Goal: Find specific page/section: Find specific page/section

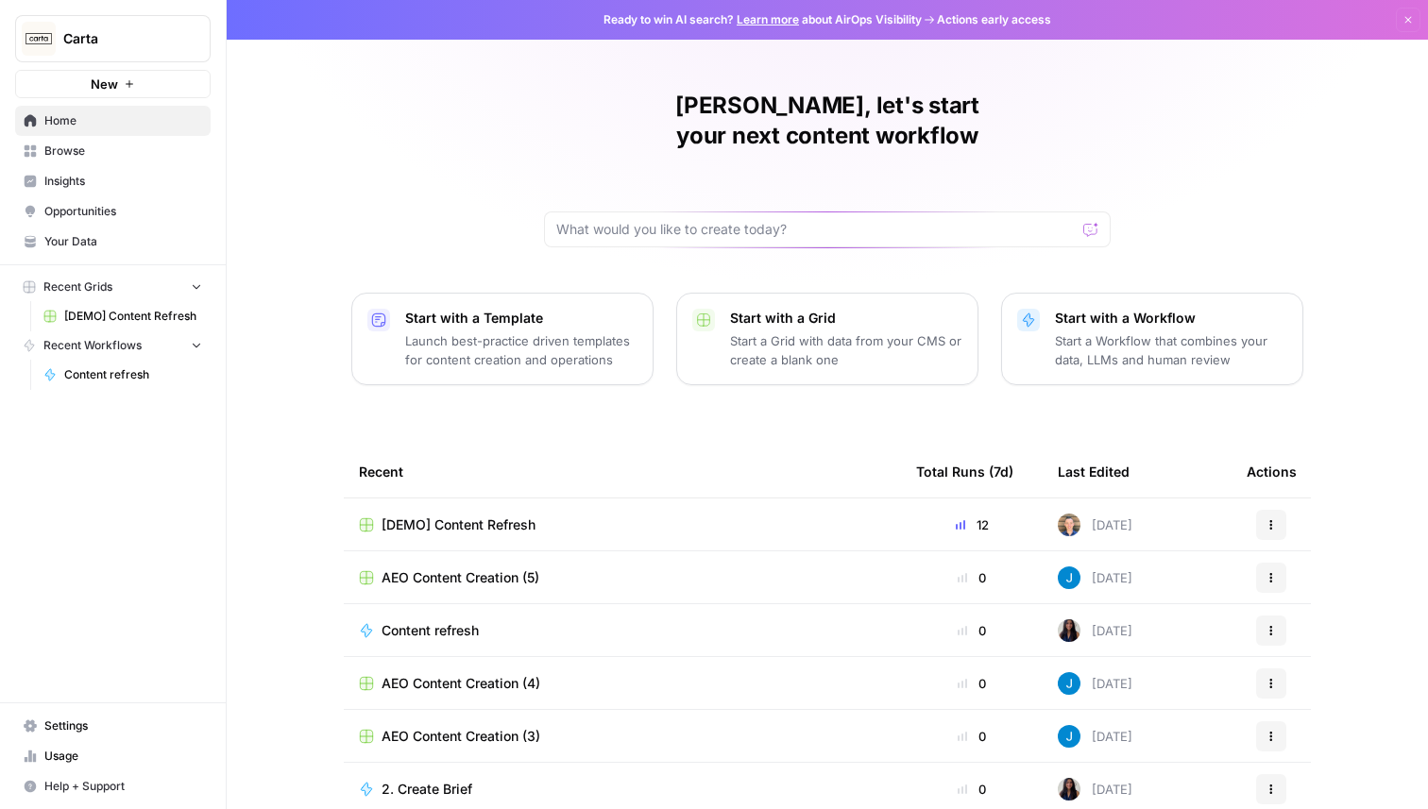
click at [82, 178] on span "Insights" at bounding box center [123, 181] width 158 height 17
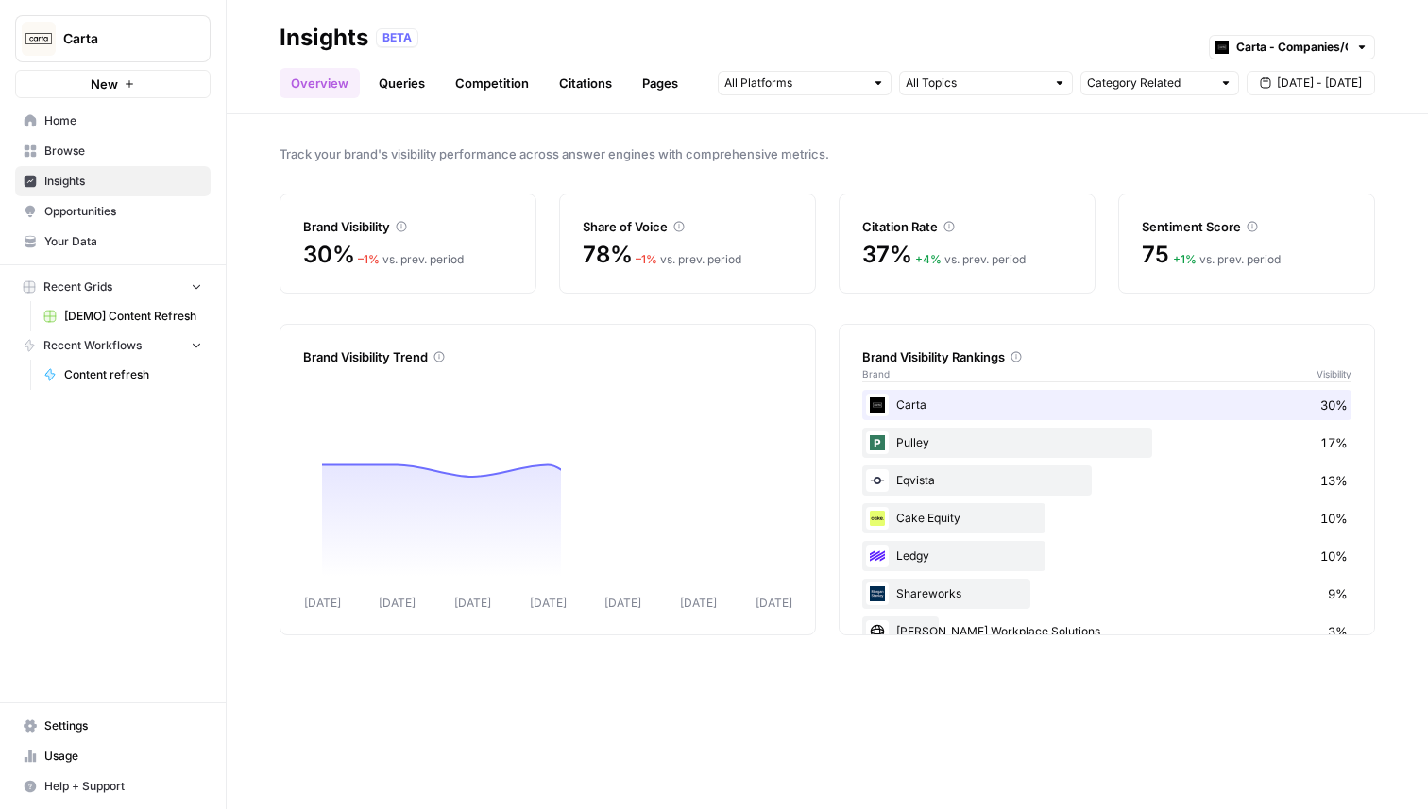
click at [592, 85] on link "Citations" at bounding box center [586, 83] width 76 height 30
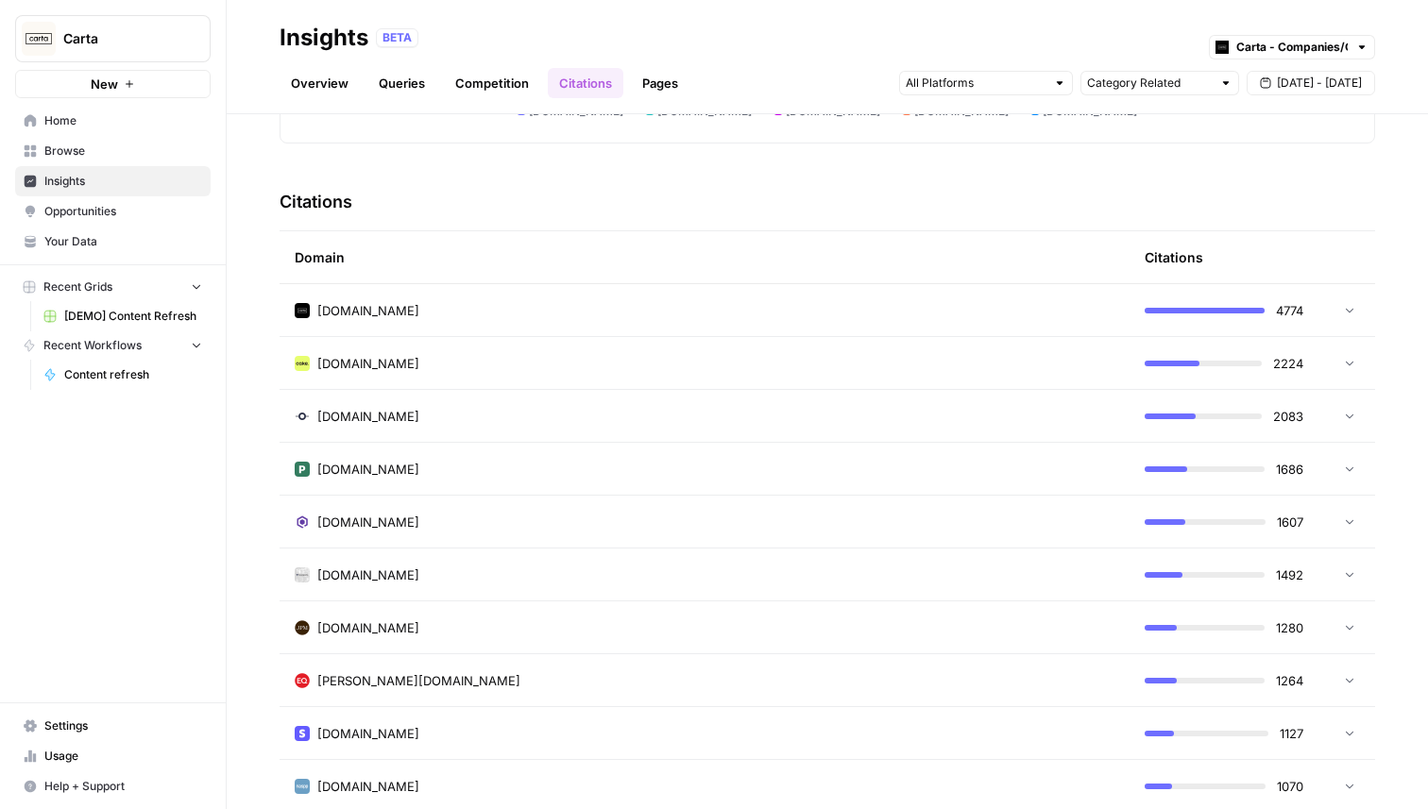
scroll to position [444, 0]
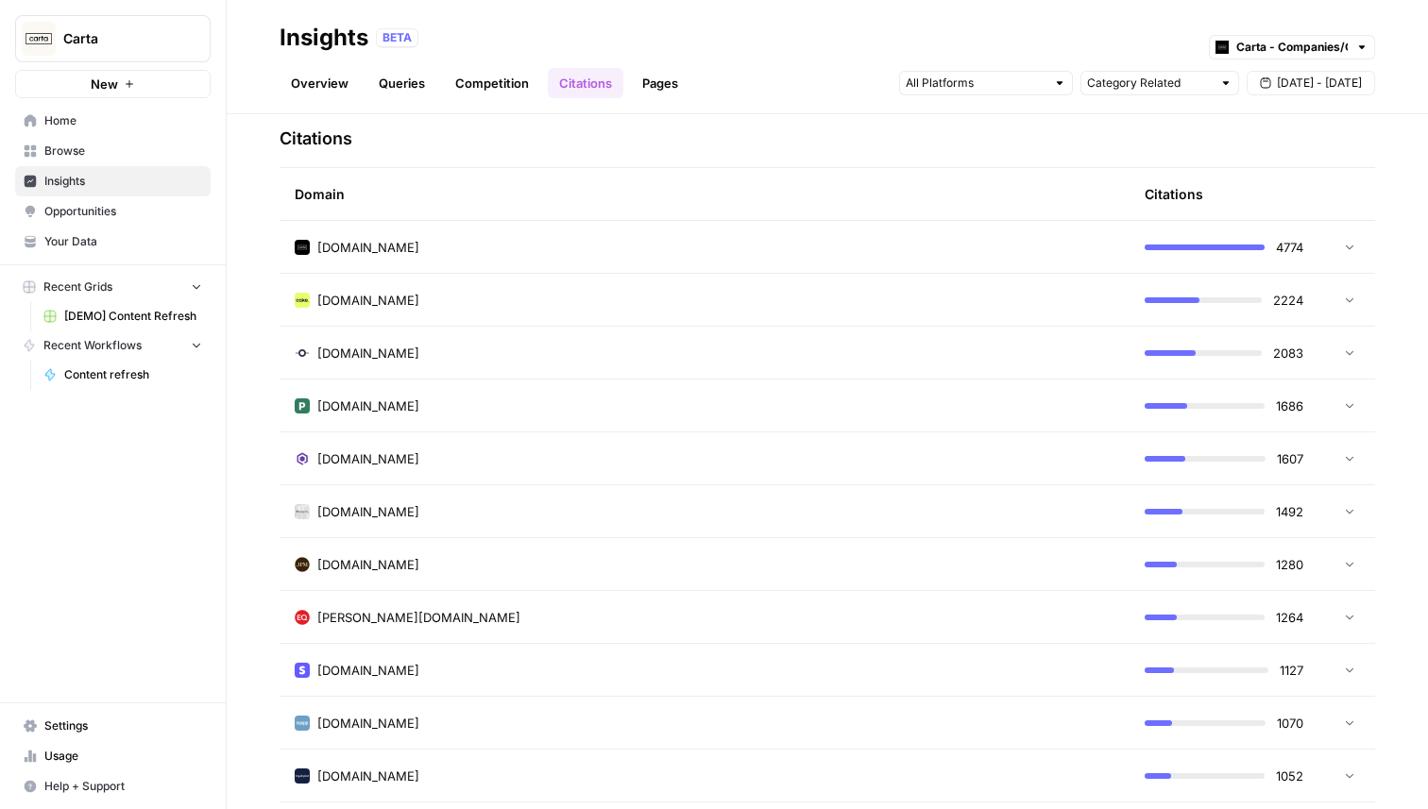
click at [773, 609] on div "[PERSON_NAME][DOMAIN_NAME]" at bounding box center [705, 617] width 820 height 19
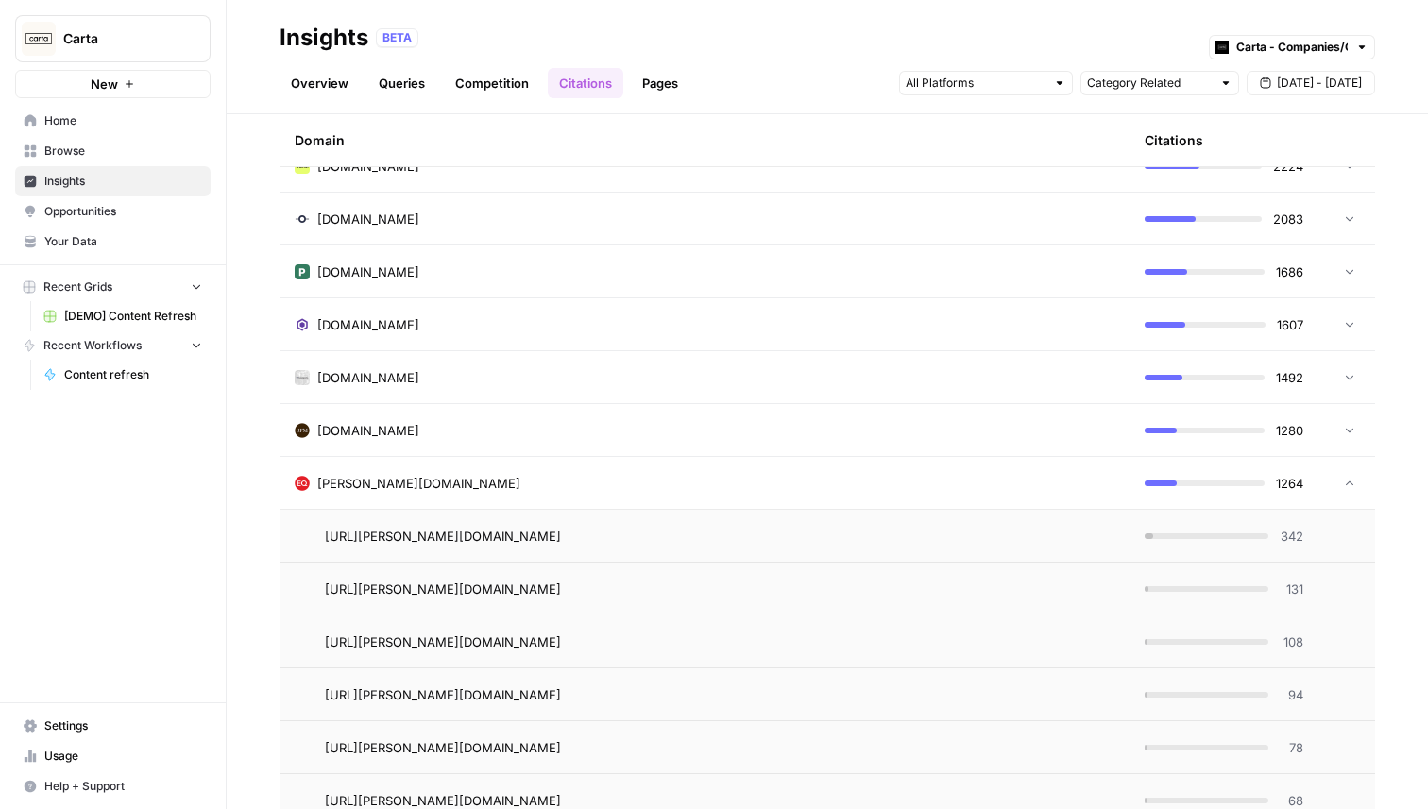
scroll to position [506, 0]
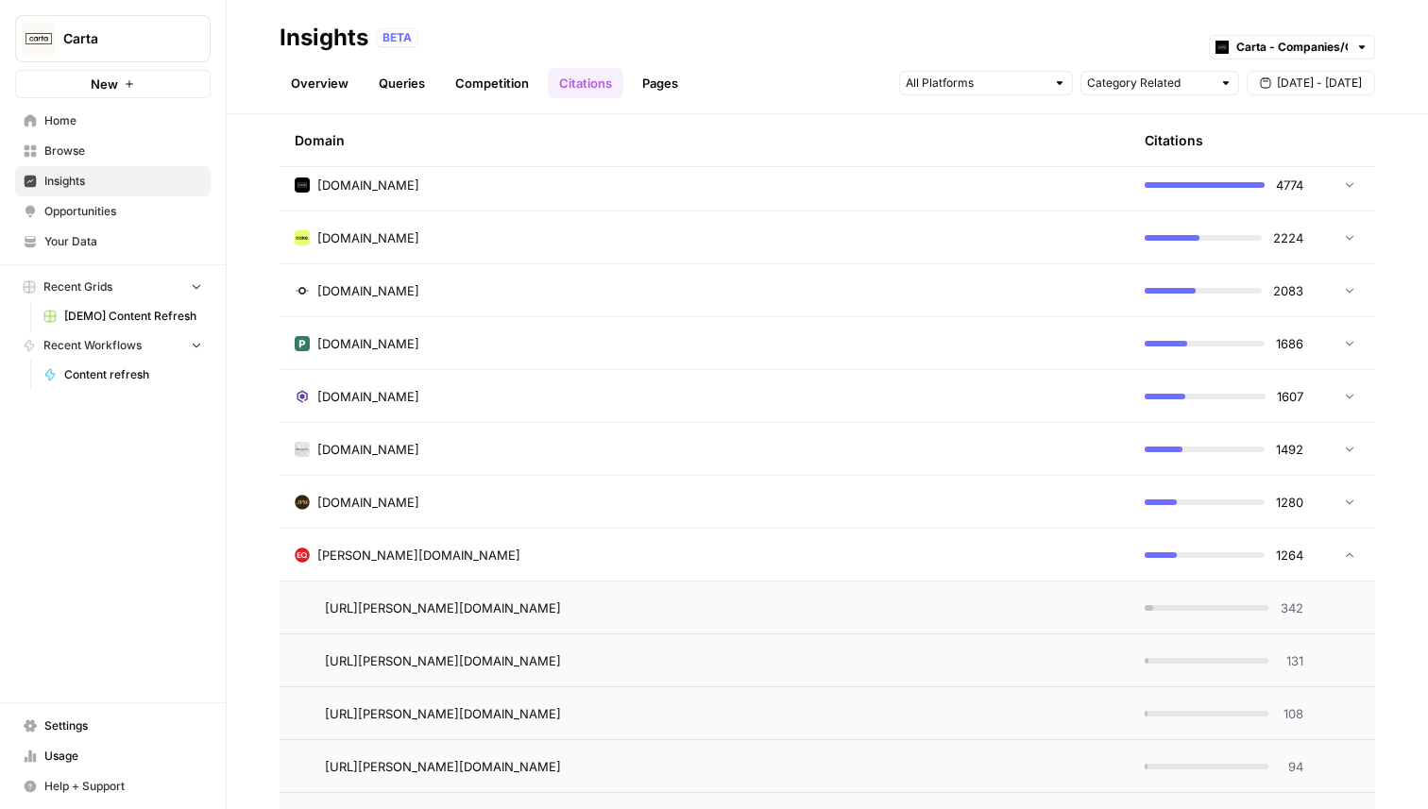
click at [945, 592] on td "[URL][PERSON_NAME][DOMAIN_NAME]" at bounding box center [705, 608] width 850 height 52
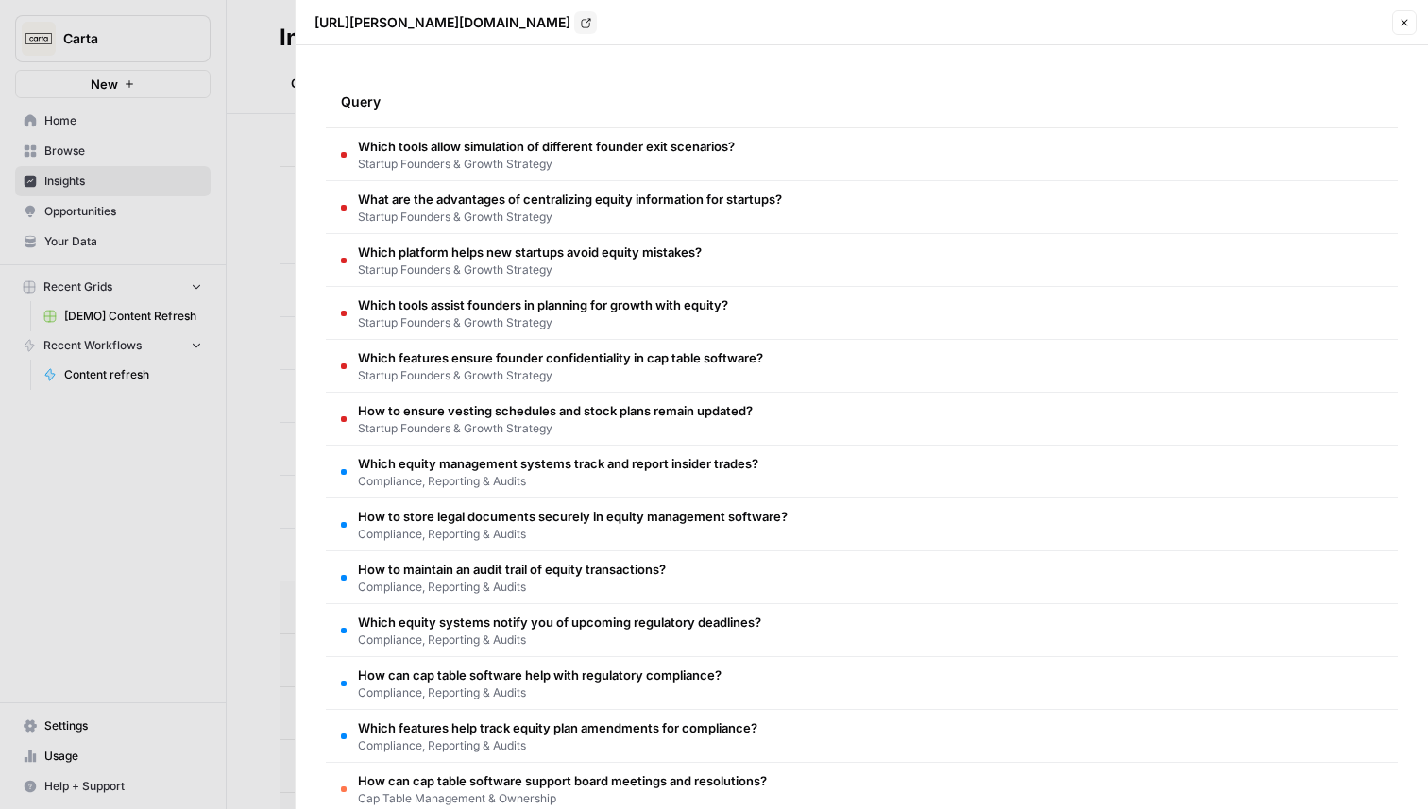
click at [1404, 21] on icon "button" at bounding box center [1404, 22] width 11 height 11
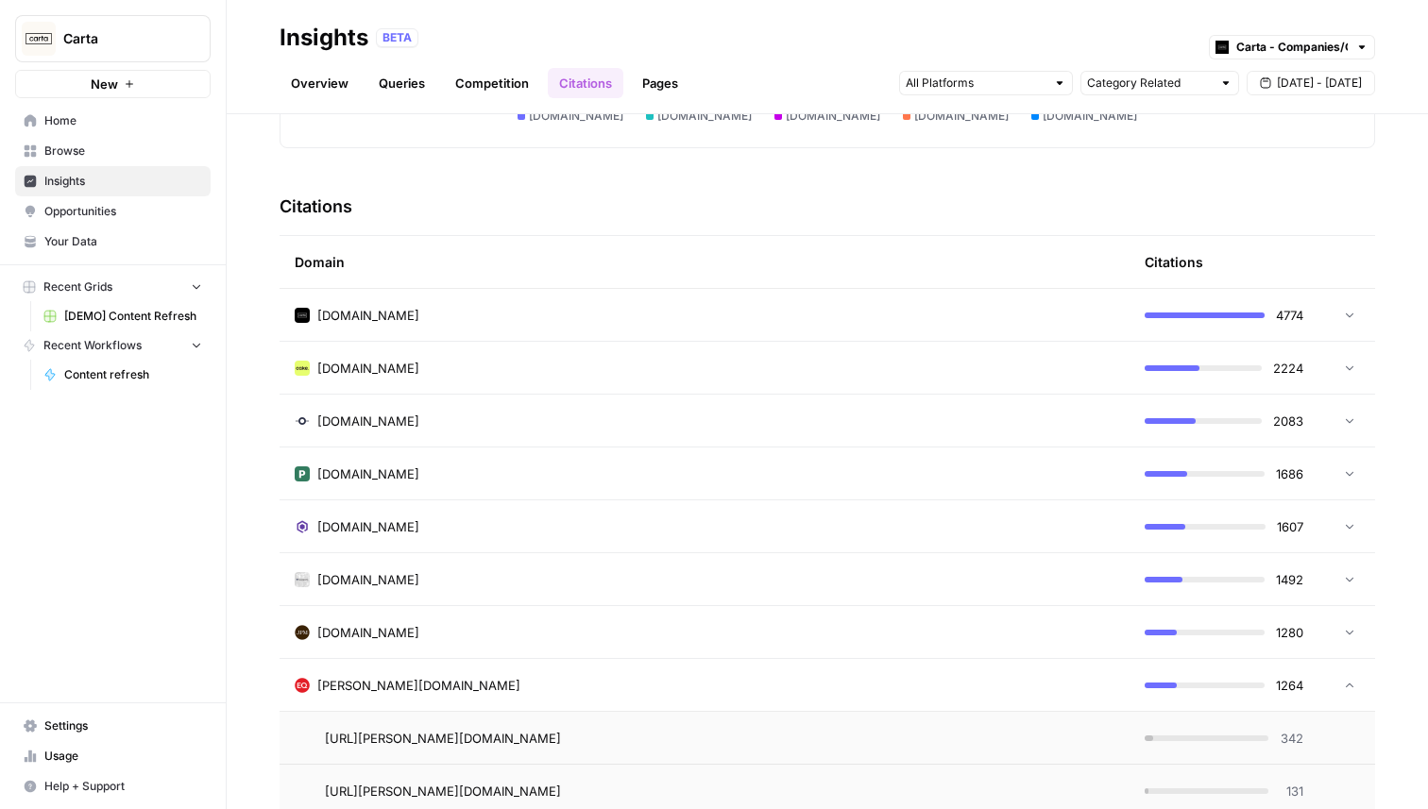
scroll to position [338, 0]
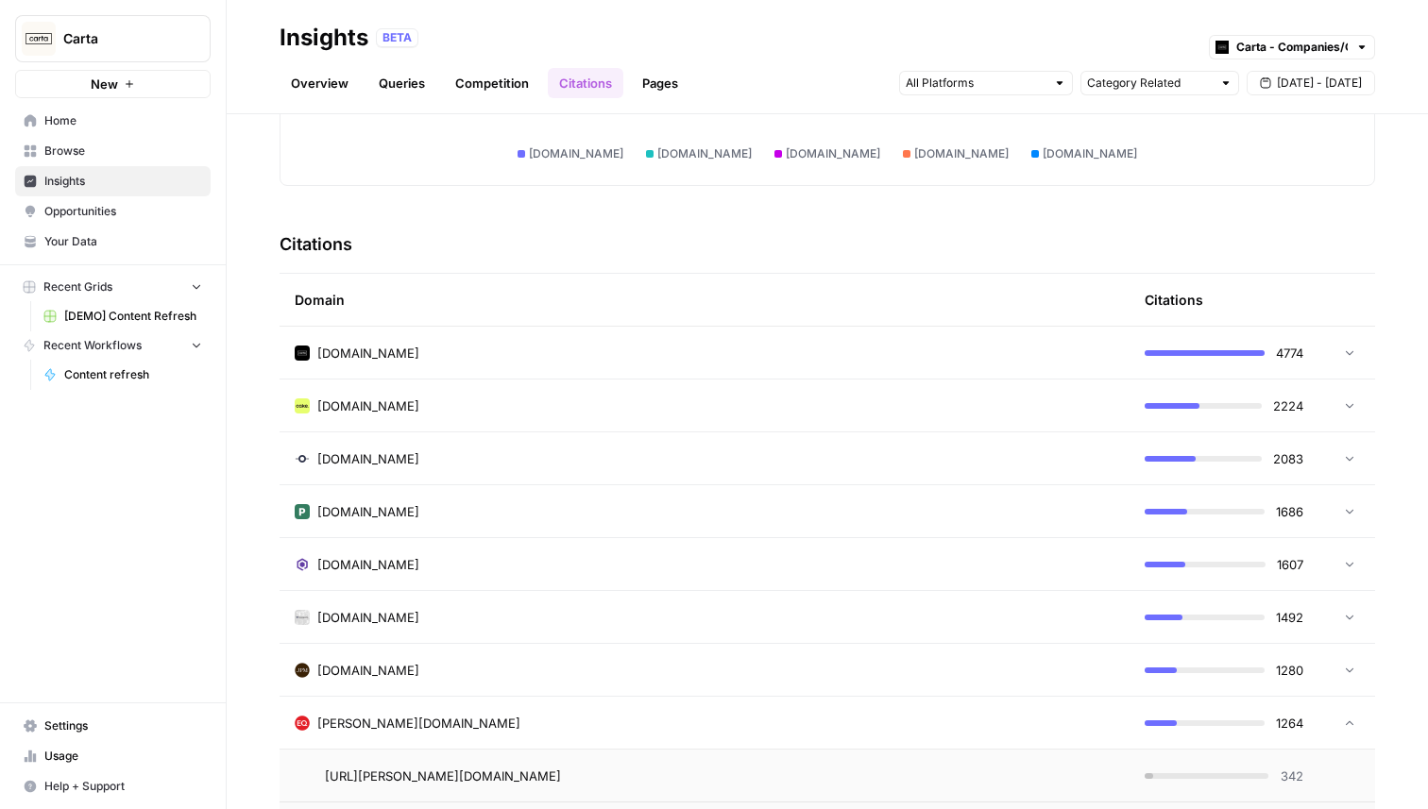
click at [146, 206] on span "Opportunities" at bounding box center [123, 211] width 158 height 17
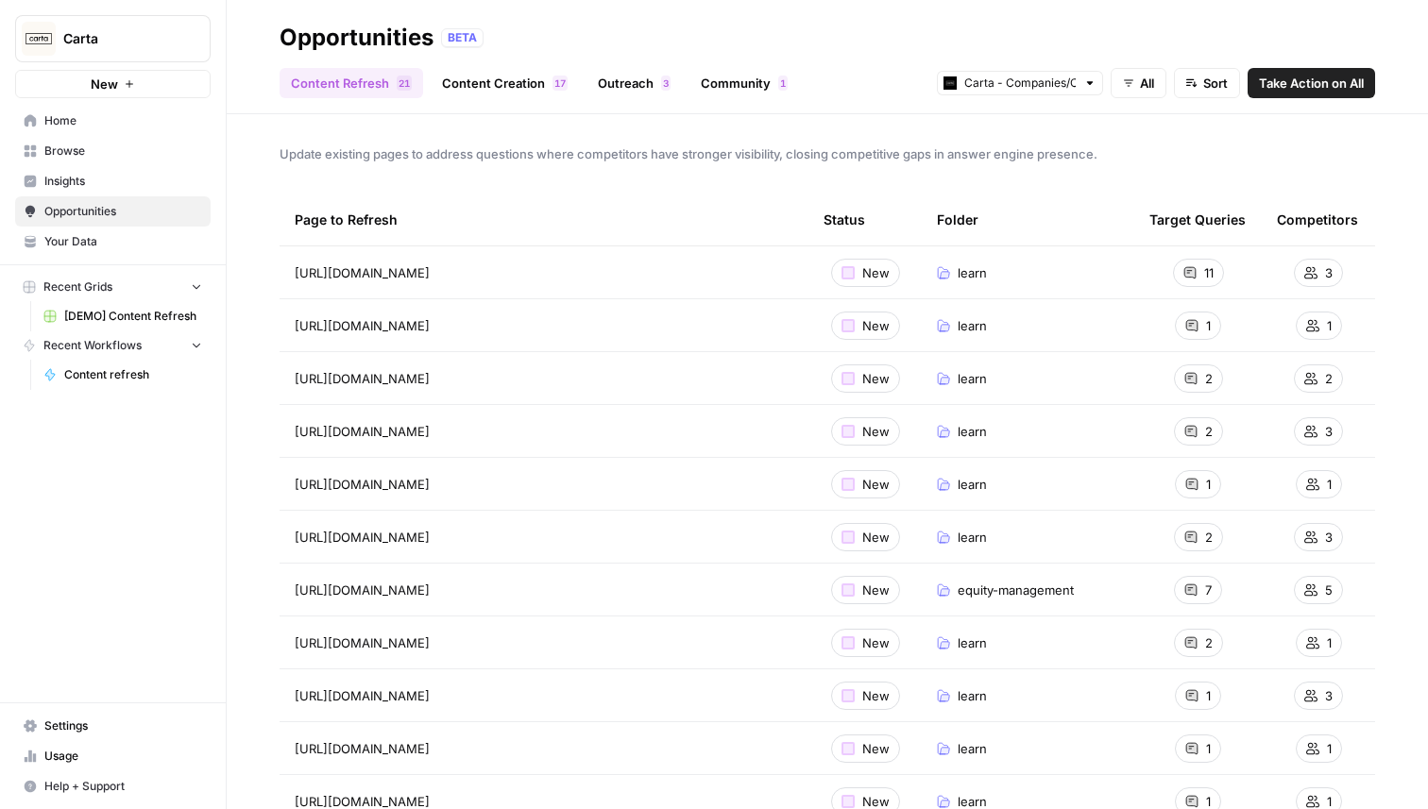
click at [623, 90] on link "Outreach 3" at bounding box center [633, 83] width 95 height 30
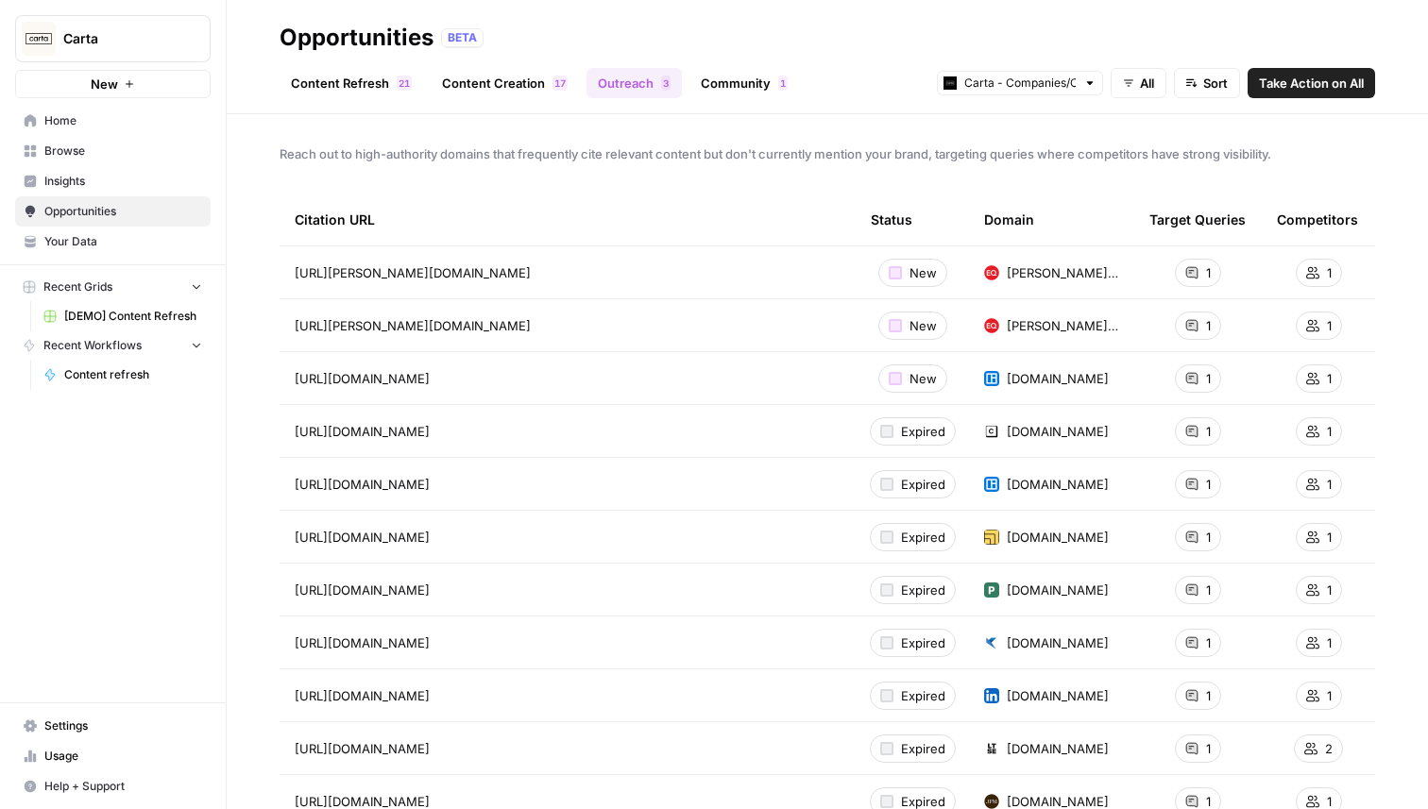
click at [755, 84] on link "Community 1" at bounding box center [744, 83] width 110 height 30
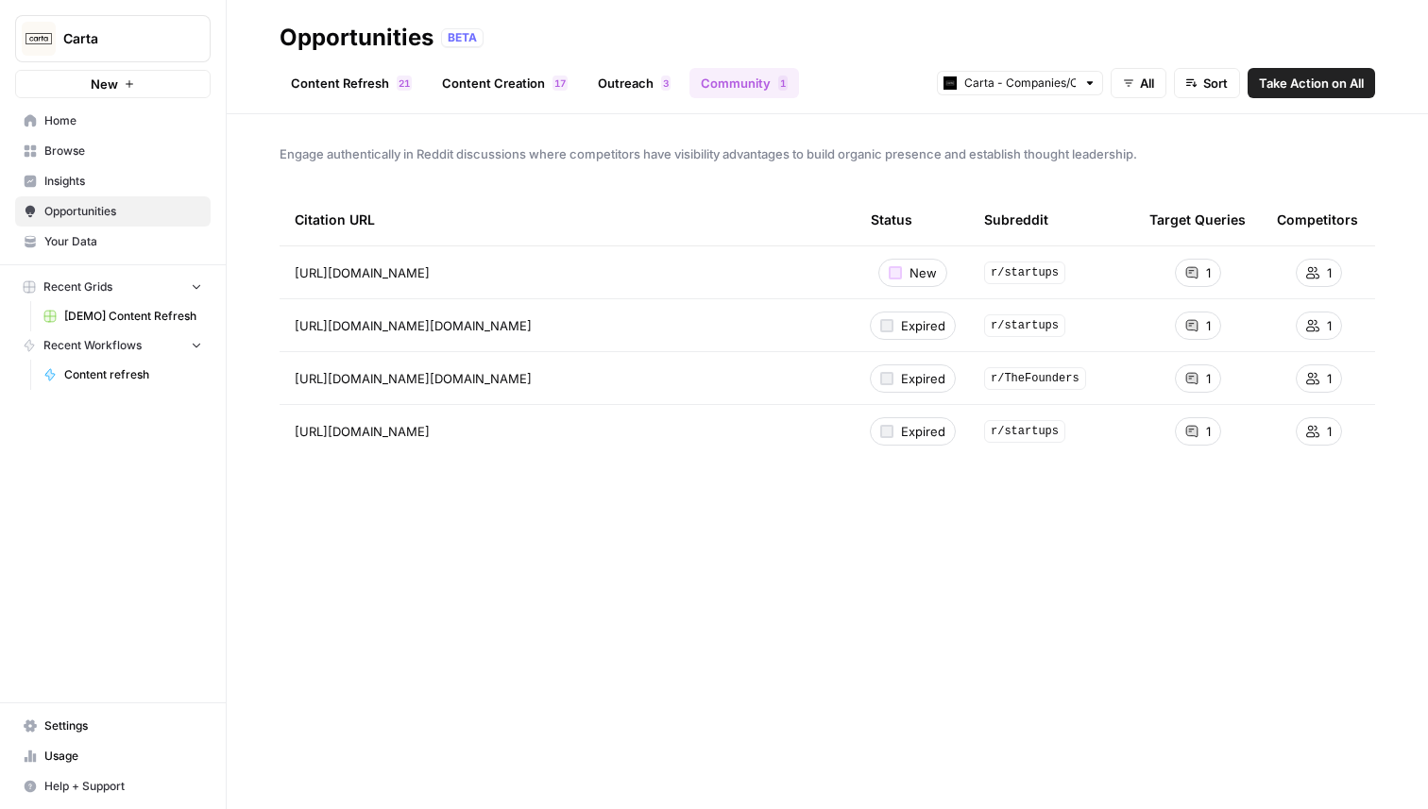
click at [73, 176] on span "Insights" at bounding box center [123, 181] width 158 height 17
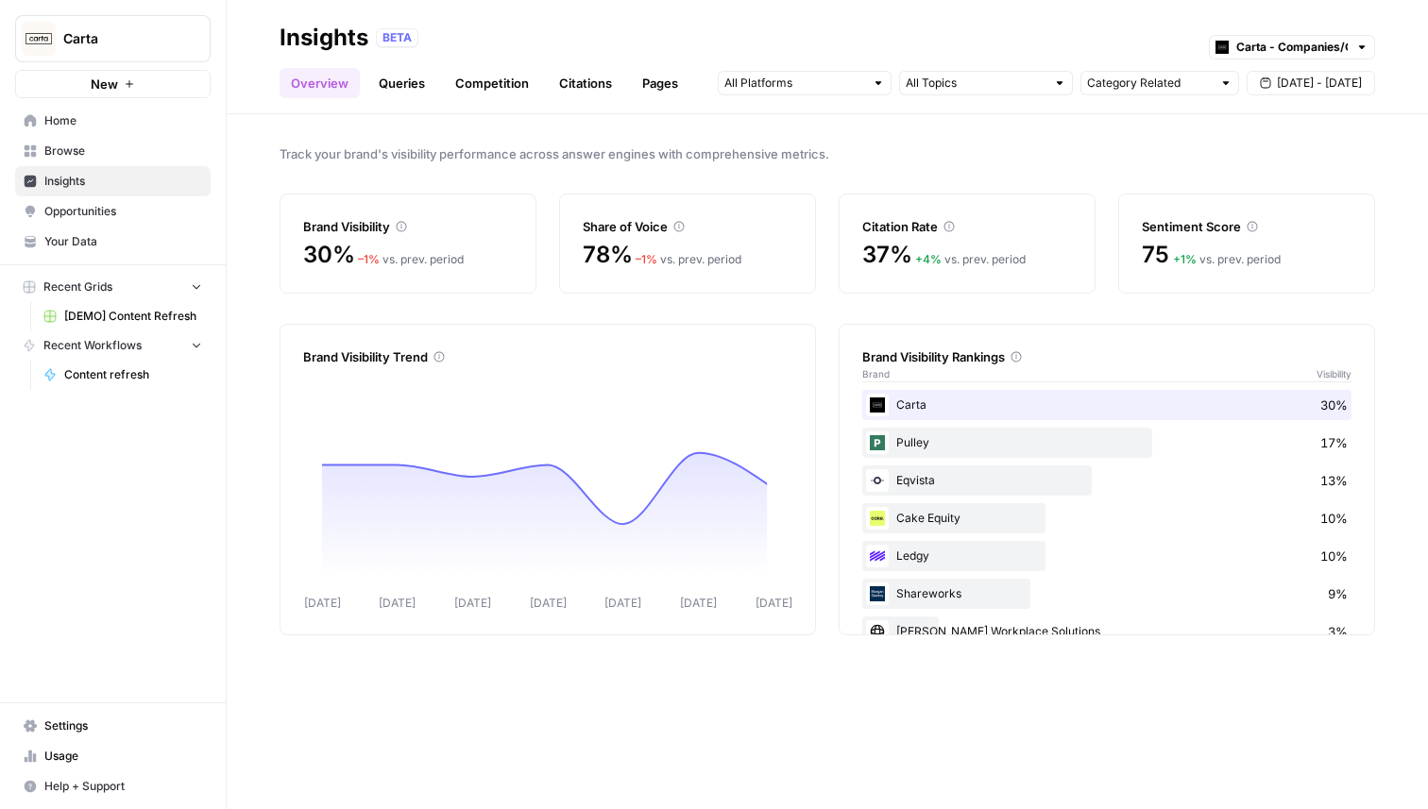
click at [590, 87] on link "Citations" at bounding box center [586, 83] width 76 height 30
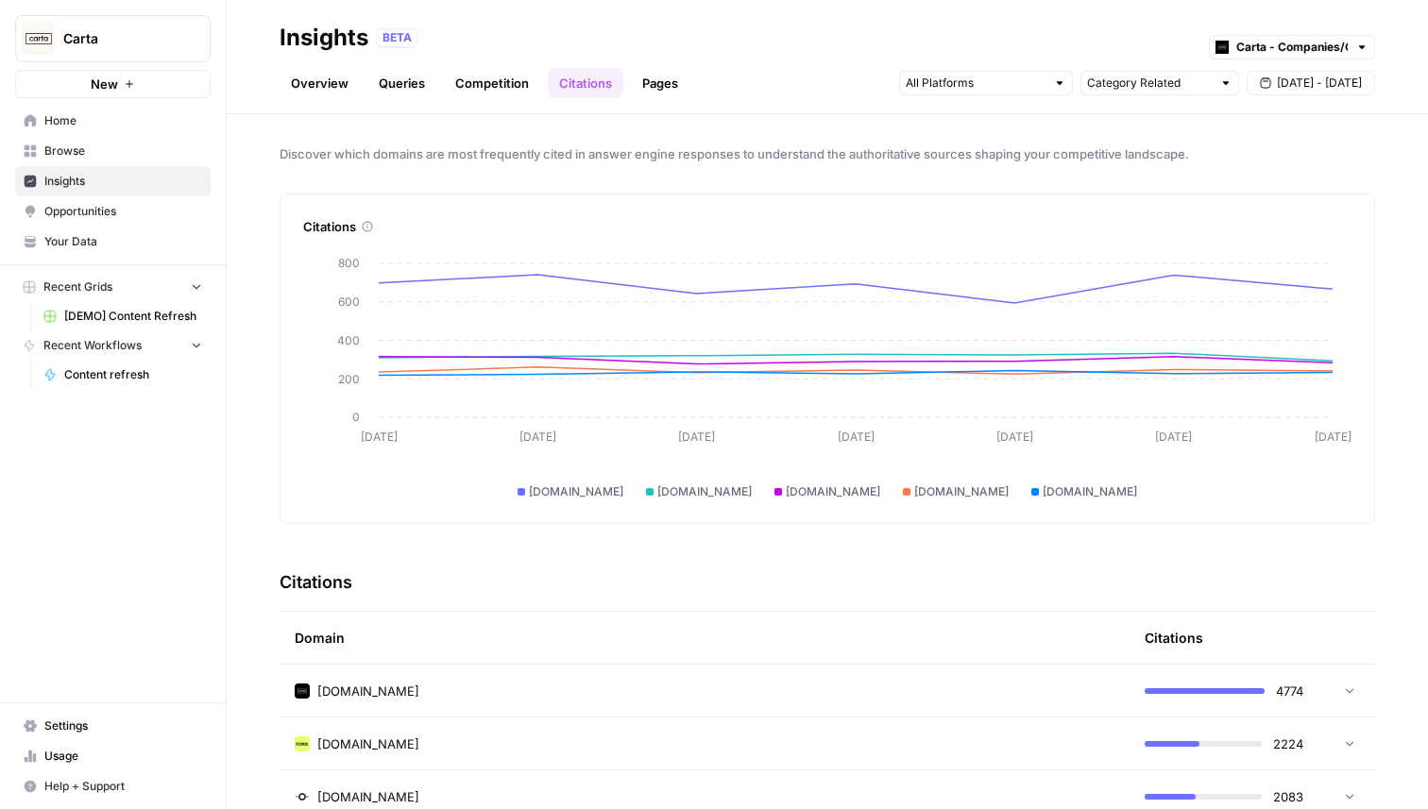
click at [160, 34] on span "Carta" at bounding box center [120, 38] width 114 height 19
type input "ki"
click at [109, 141] on span "Kiehls" at bounding box center [182, 141] width 249 height 19
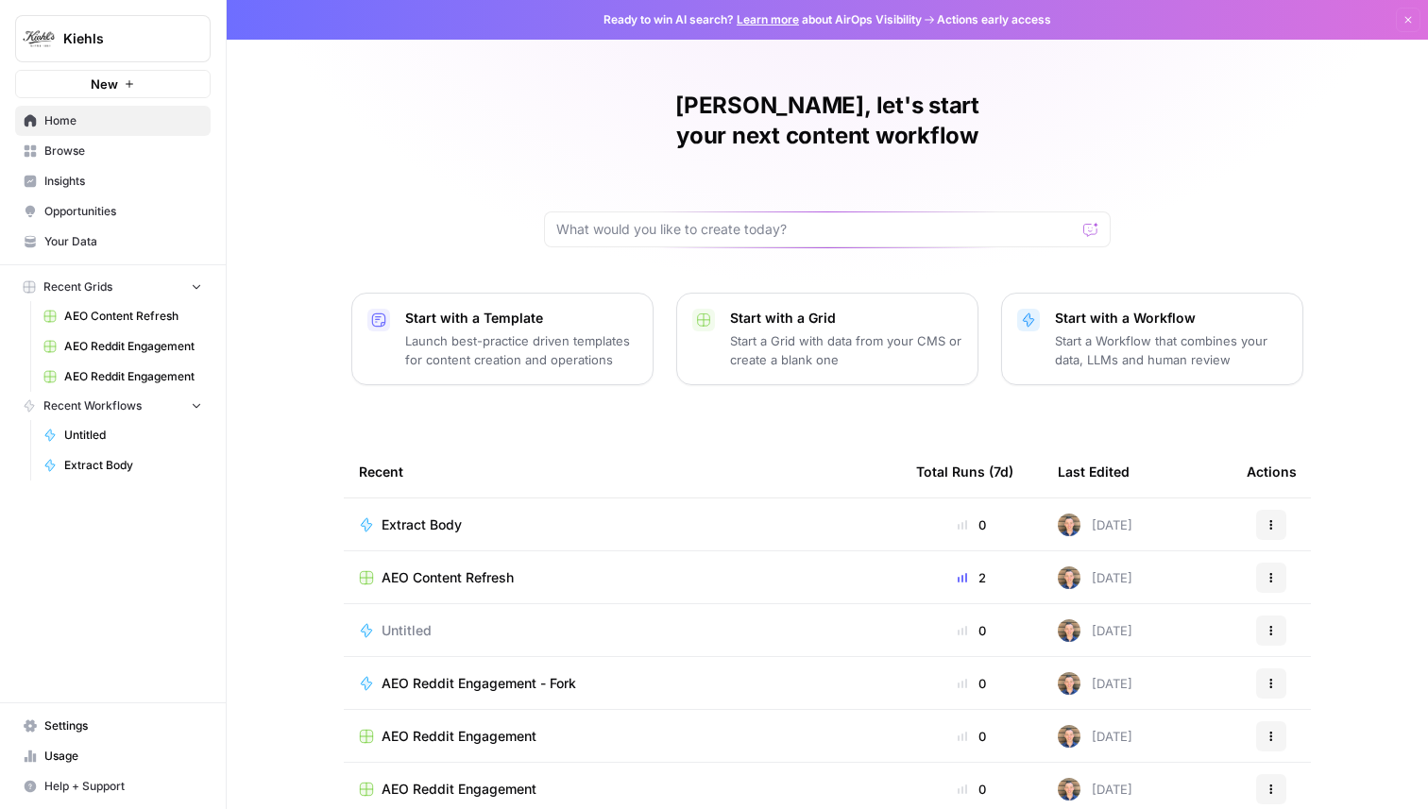
click at [96, 184] on span "Insights" at bounding box center [123, 181] width 158 height 17
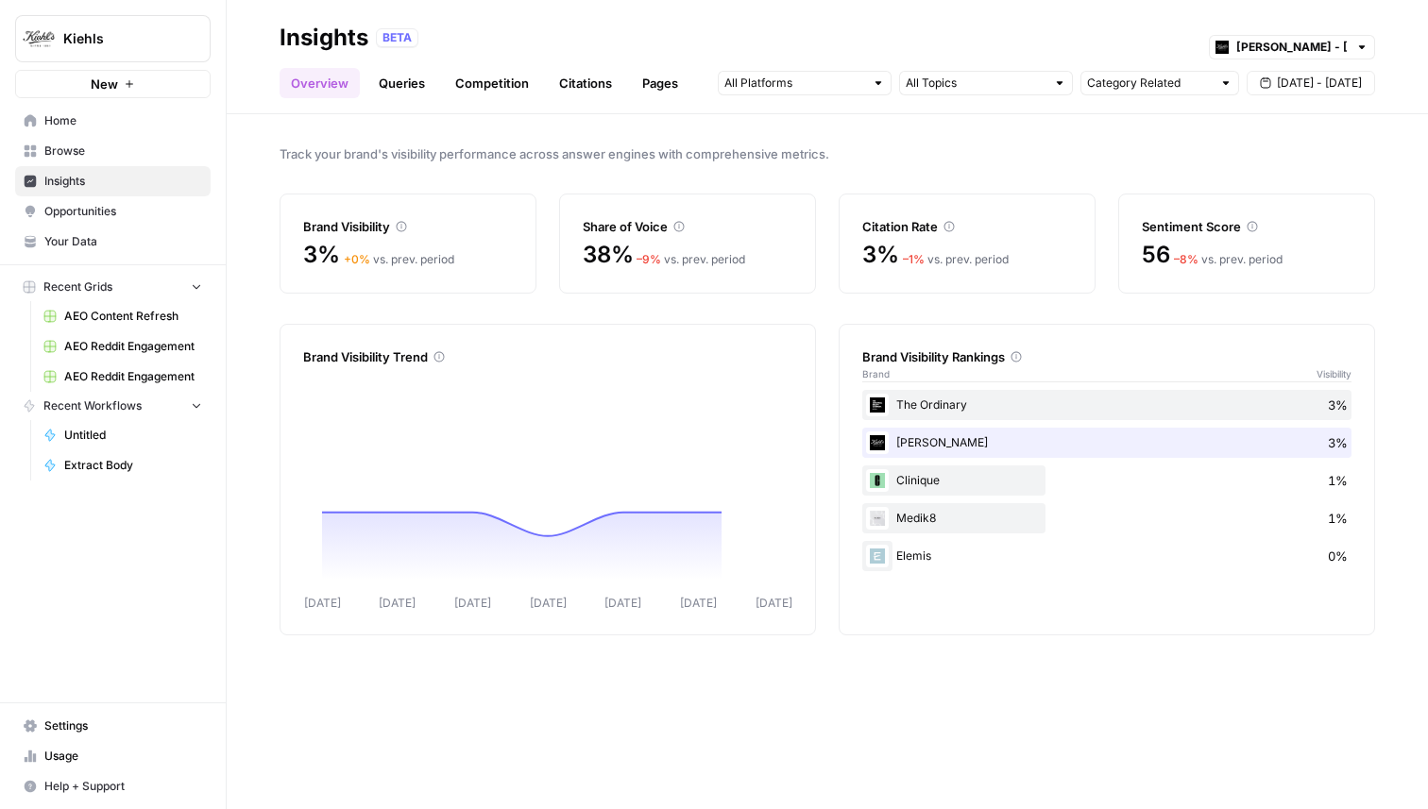
click at [132, 212] on span "Opportunities" at bounding box center [123, 211] width 158 height 17
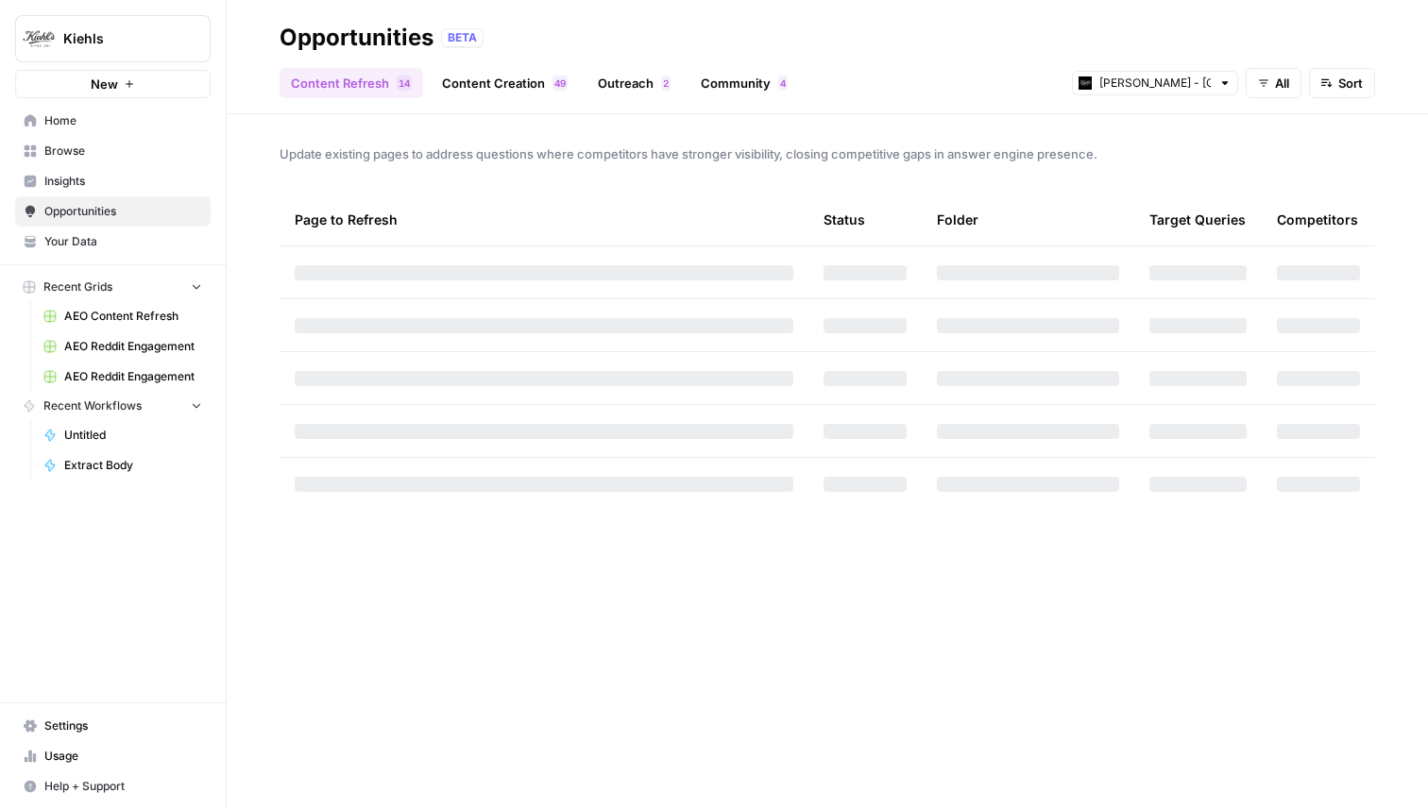
click at [707, 83] on link "Community 4" at bounding box center [744, 83] width 110 height 30
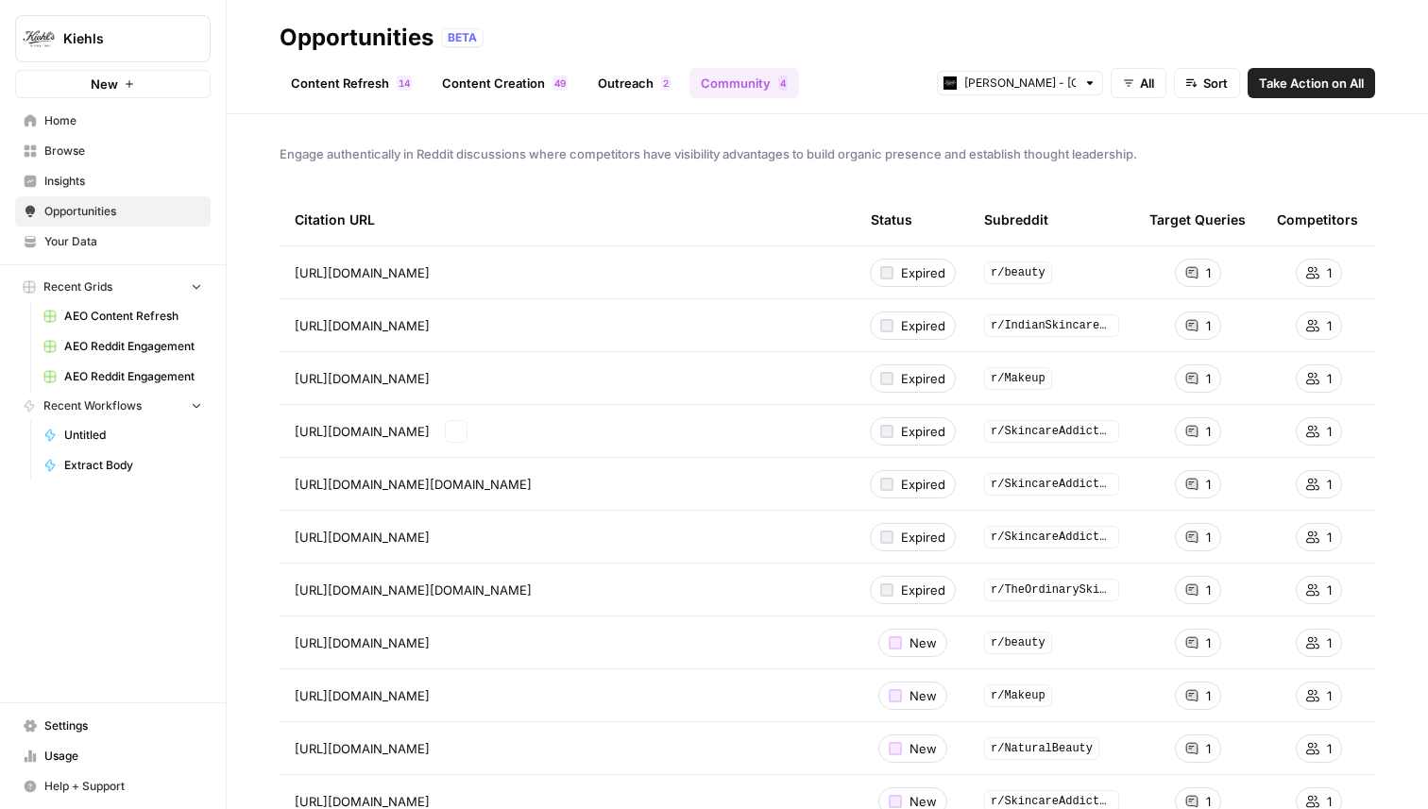
scroll to position [49, 0]
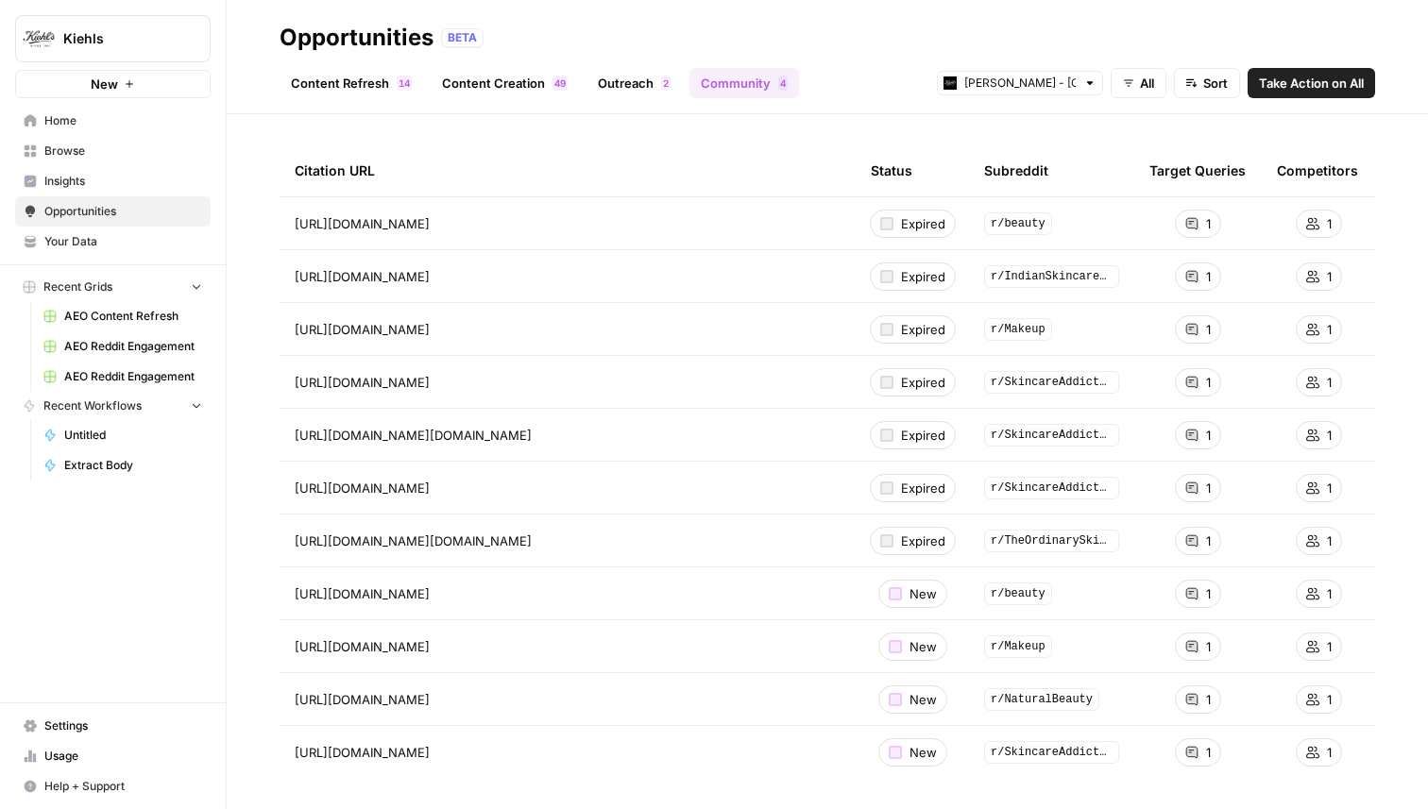
click at [503, 145] on div "Citation URL" at bounding box center [568, 170] width 546 height 52
